Goal: Communication & Community: Ask a question

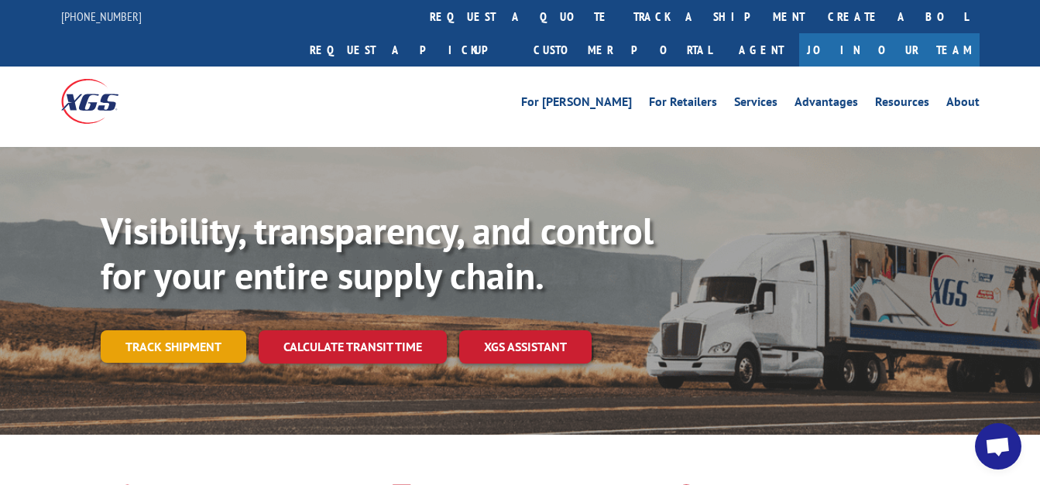
click at [194, 331] on link "Track shipment" at bounding box center [174, 347] width 146 height 33
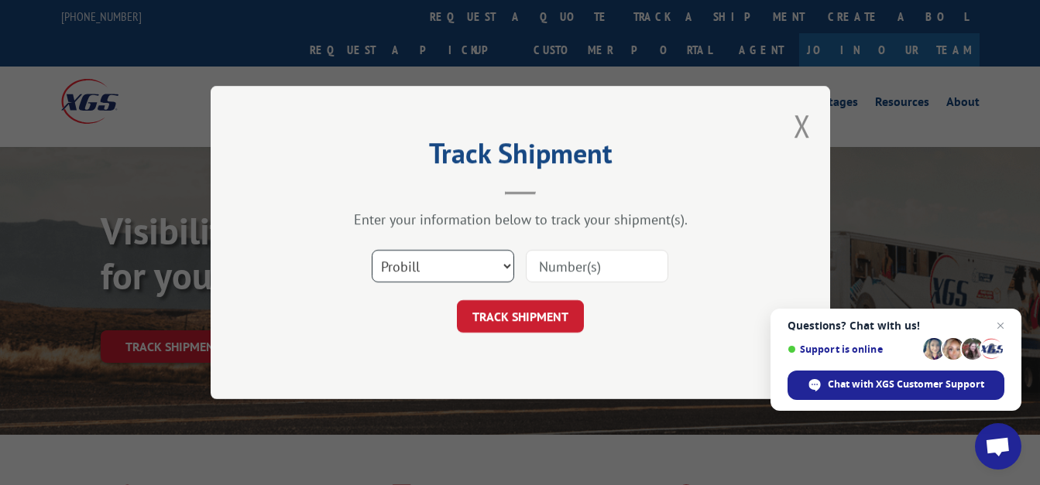
click at [505, 265] on select "Select category... Probill BOL PO" at bounding box center [443, 266] width 142 height 33
select select "po"
click at [372, 250] on select "Select category... Probill BOL PO" at bounding box center [443, 266] width 142 height 33
click at [563, 271] on input at bounding box center [597, 266] width 142 height 33
type input "092325"
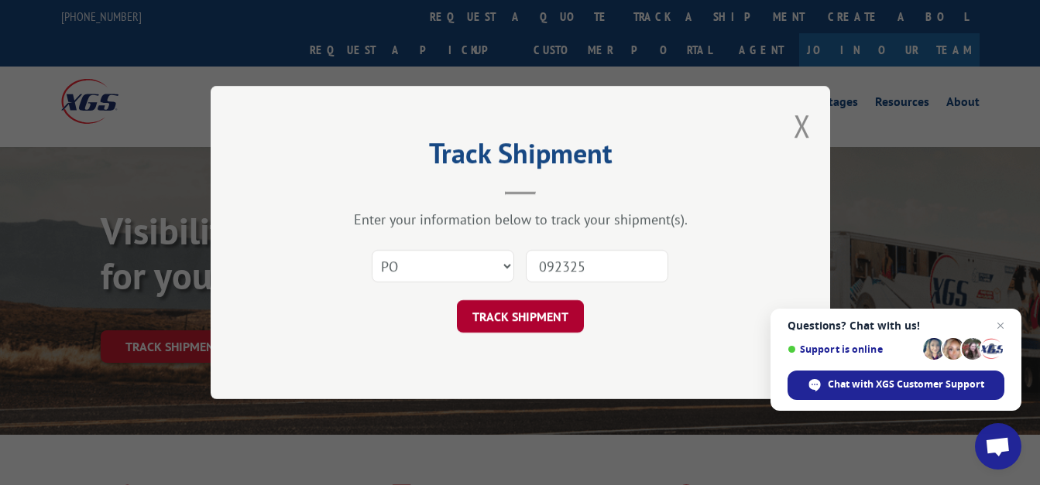
click at [571, 325] on button "TRACK SHIPMENT" at bounding box center [520, 316] width 127 height 33
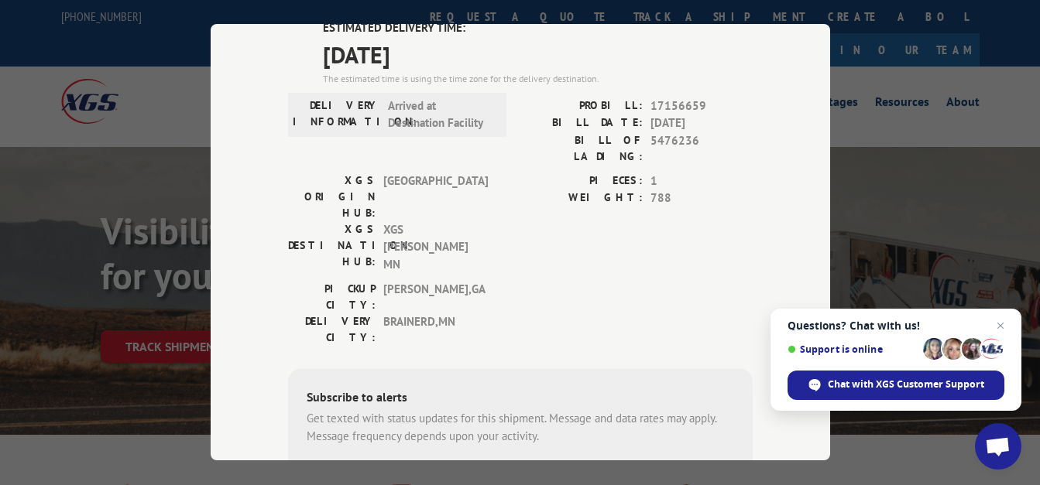
scroll to position [4340, 0]
drag, startPoint x: 646, startPoint y: 197, endPoint x: 711, endPoint y: 199, distance: 64.3
copy span "17402741"
click at [829, 387] on span "Chat with XGS Customer Support" at bounding box center [906, 385] width 156 height 14
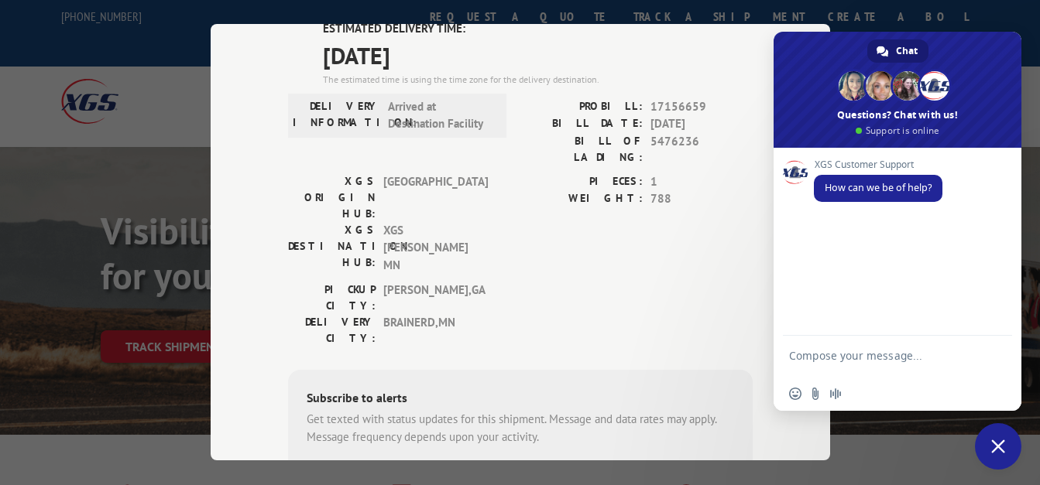
click at [834, 347] on form at bounding box center [880, 358] width 183 height 44
click at [834, 350] on textarea "Compose your message..." at bounding box center [880, 363] width 183 height 28
drag, startPoint x: 834, startPoint y: 350, endPoint x: 736, endPoint y: 195, distance: 183.0
click at [820, 372] on textarea "Hello. What contact # do you have for" at bounding box center [880, 363] width 183 height 28
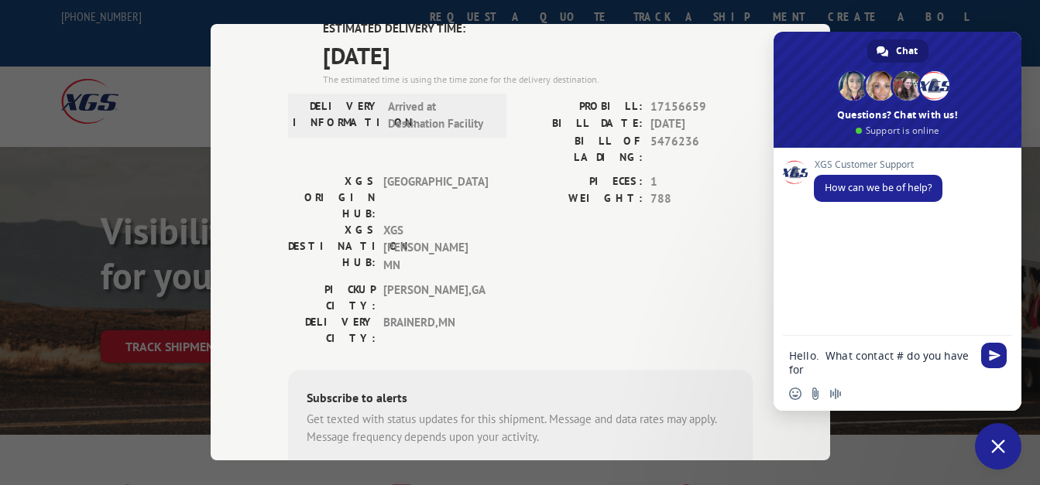
type textarea "Hello. What contact # do you have for"
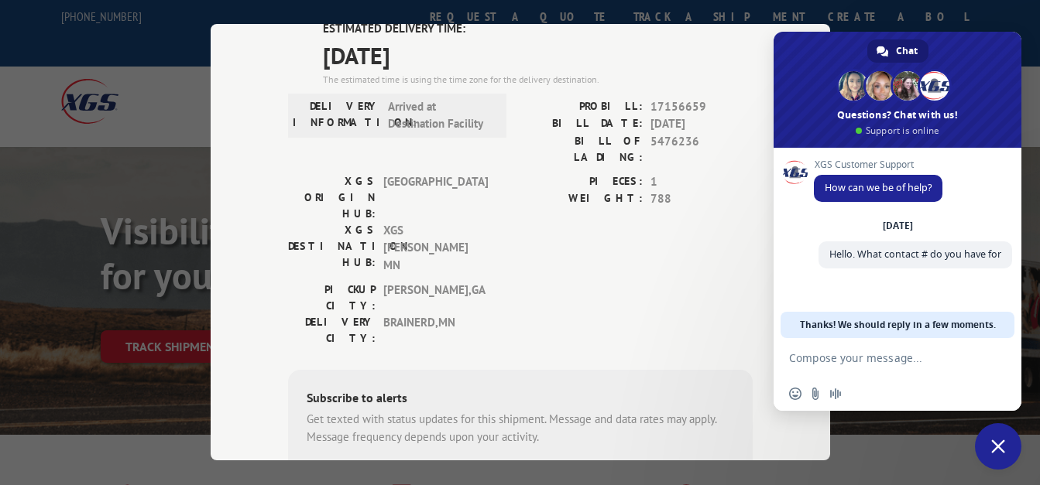
drag, startPoint x: 831, startPoint y: 348, endPoint x: 828, endPoint y: 361, distance: 13.5
drag, startPoint x: 828, startPoint y: 361, endPoint x: 747, endPoint y: 336, distance: 84.2
click at [747, 336] on div "Track Shipment DELIVERED DELIVERY INFORMATION: [DATE] 10:23 am [PERSON_NAME] PR…" at bounding box center [520, 242] width 619 height 437
paste textarea "17402741"
type textarea "17402741"
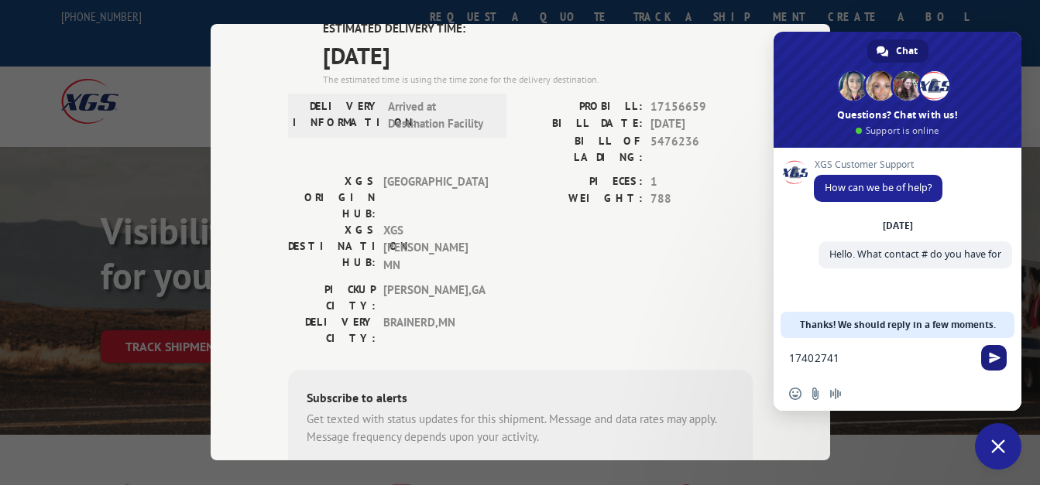
click at [996, 359] on span "Send" at bounding box center [995, 358] width 12 height 12
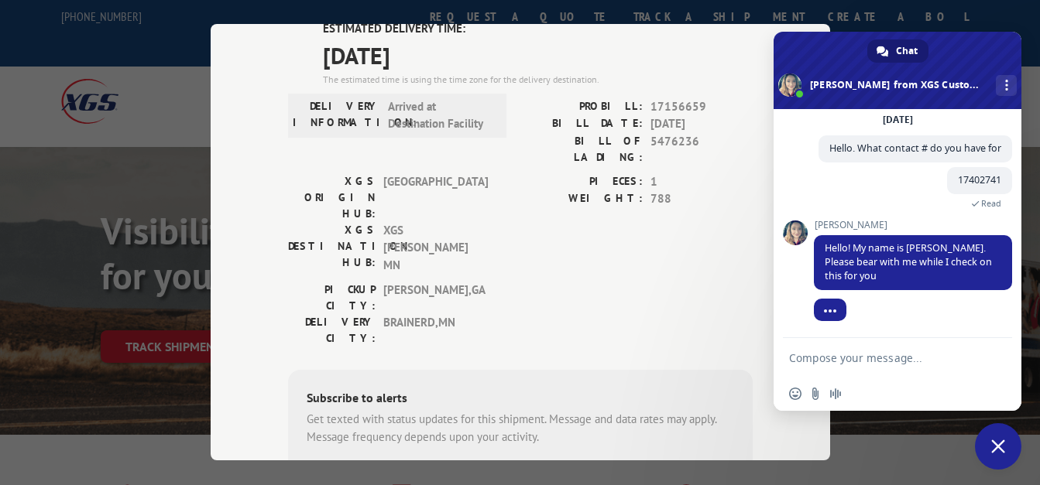
scroll to position [97, 0]
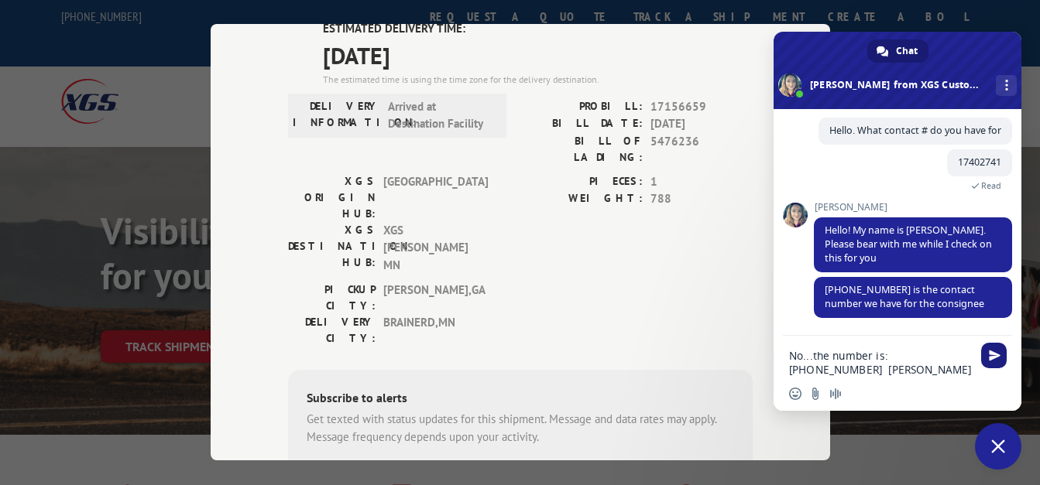
type textarea "No...the number is: [PHONE_NUMBER] [PERSON_NAME]"
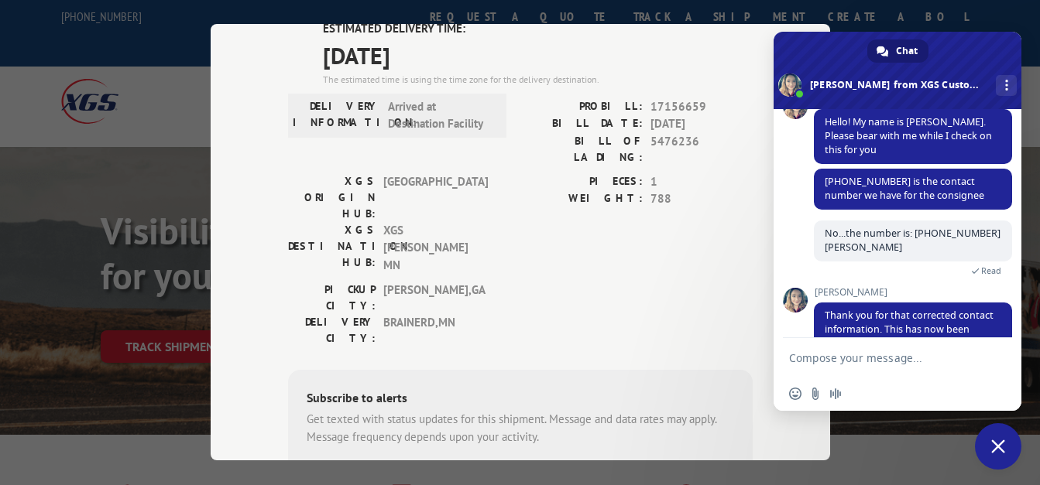
scroll to position [230, 0]
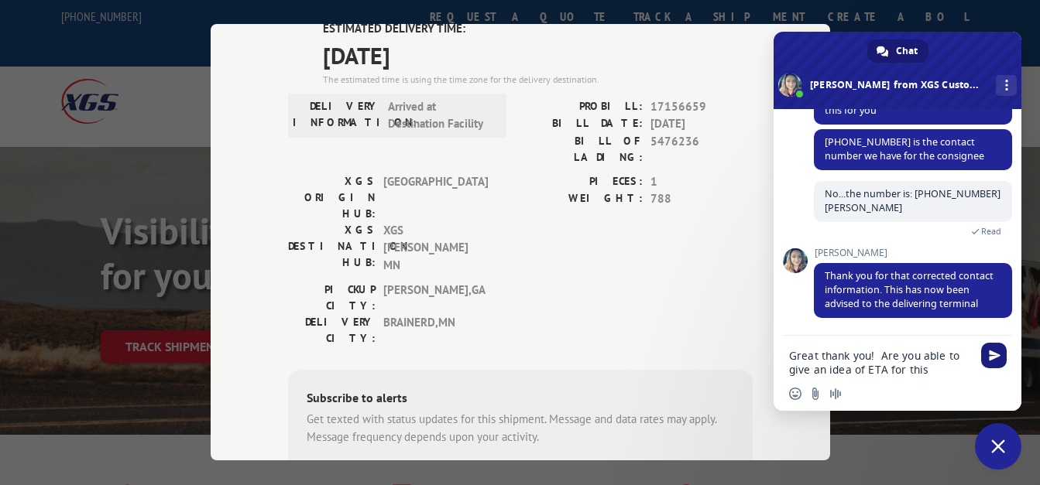
type textarea "Great thank you! Are you able to give an idea of ETA for this?"
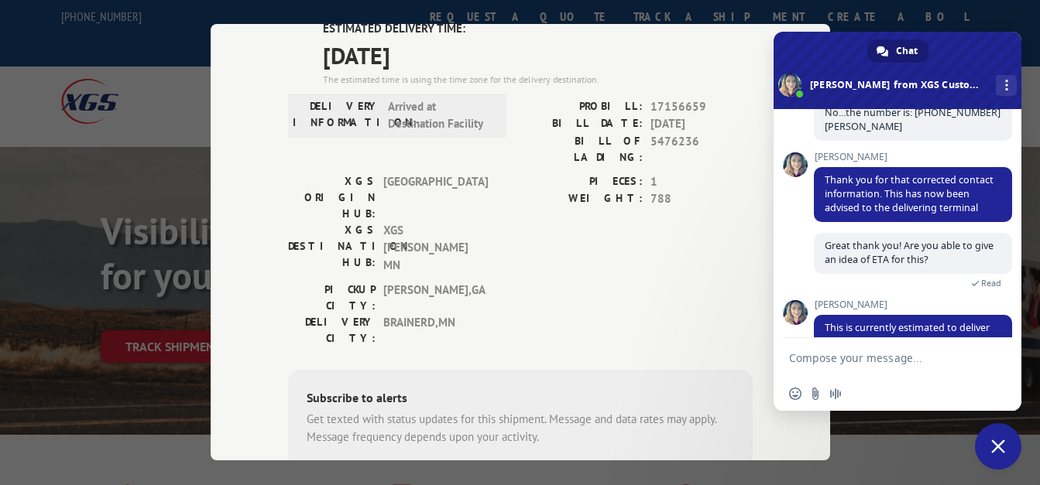
scroll to position [391, 0]
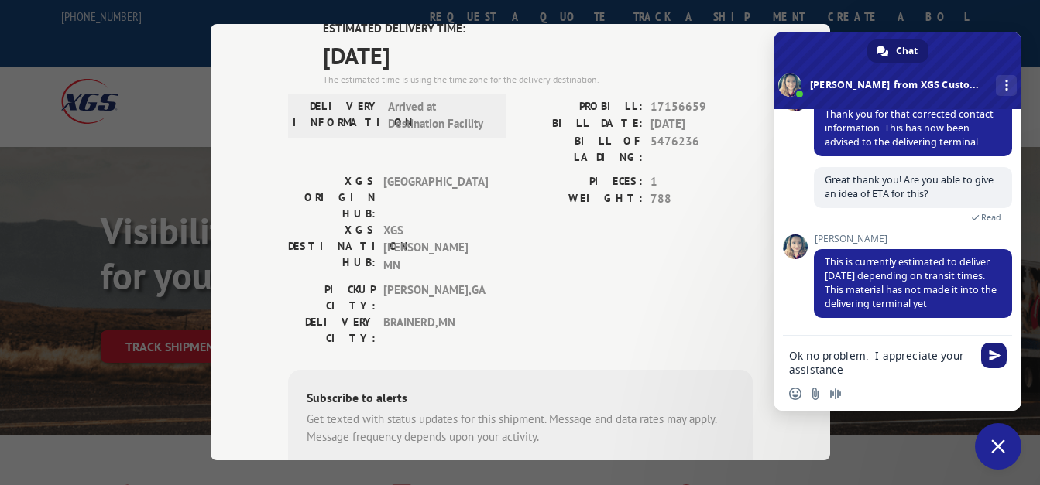
type textarea "Ok no problem. I appreciate your assistance."
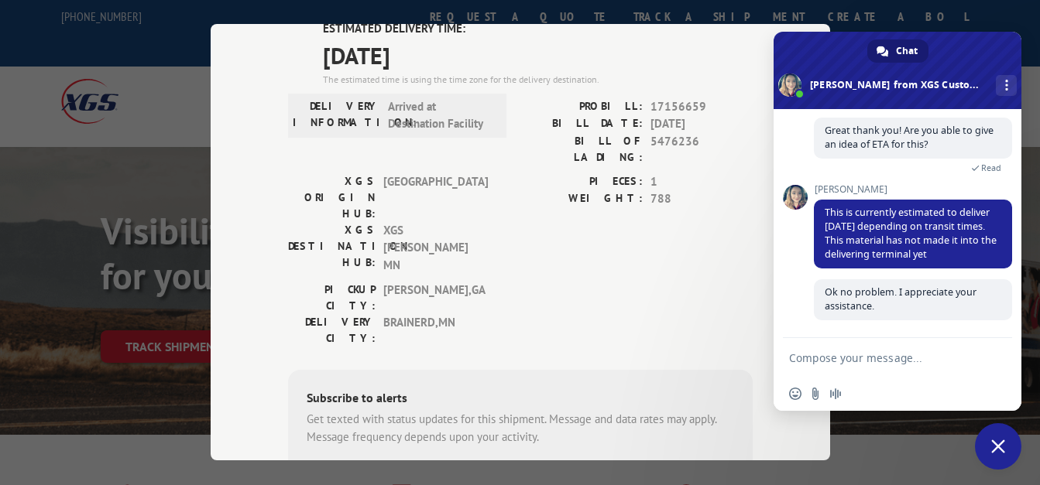
scroll to position [443, 0]
